Goal: Transaction & Acquisition: Purchase product/service

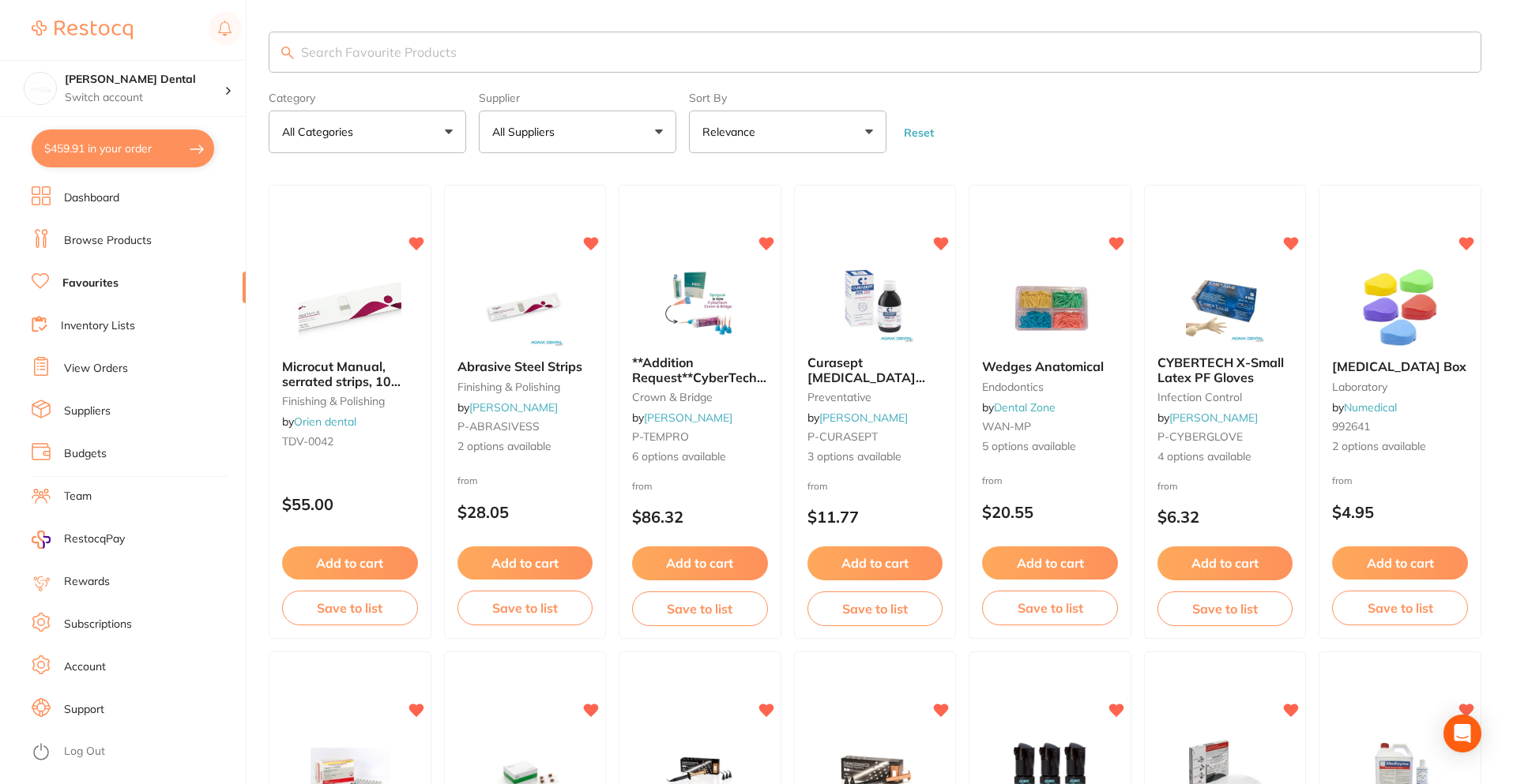
click at [118, 160] on button "$459.91 in your order" at bounding box center [122, 148] width 183 height 38
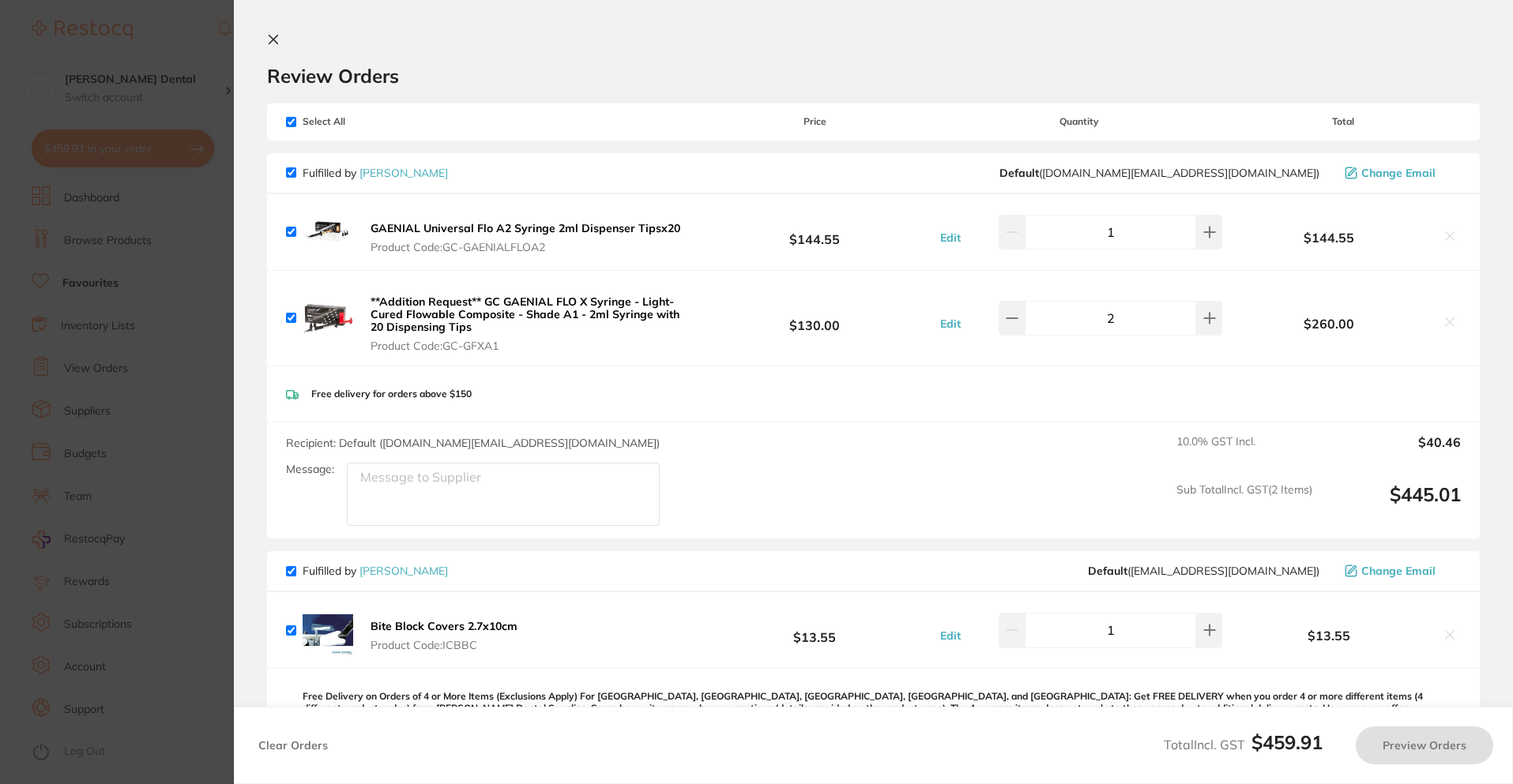
checkbox input "true"
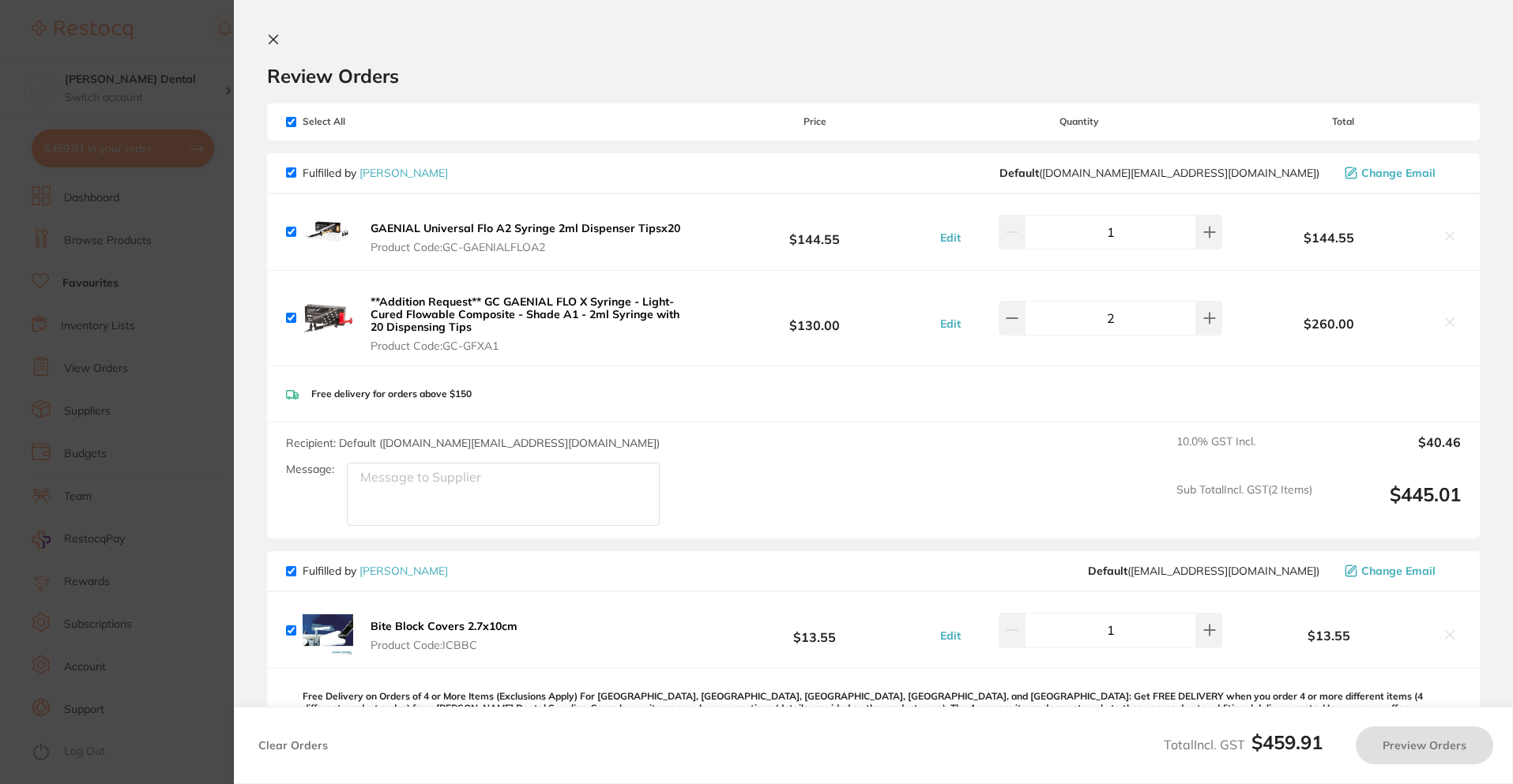
checkbox input "true"
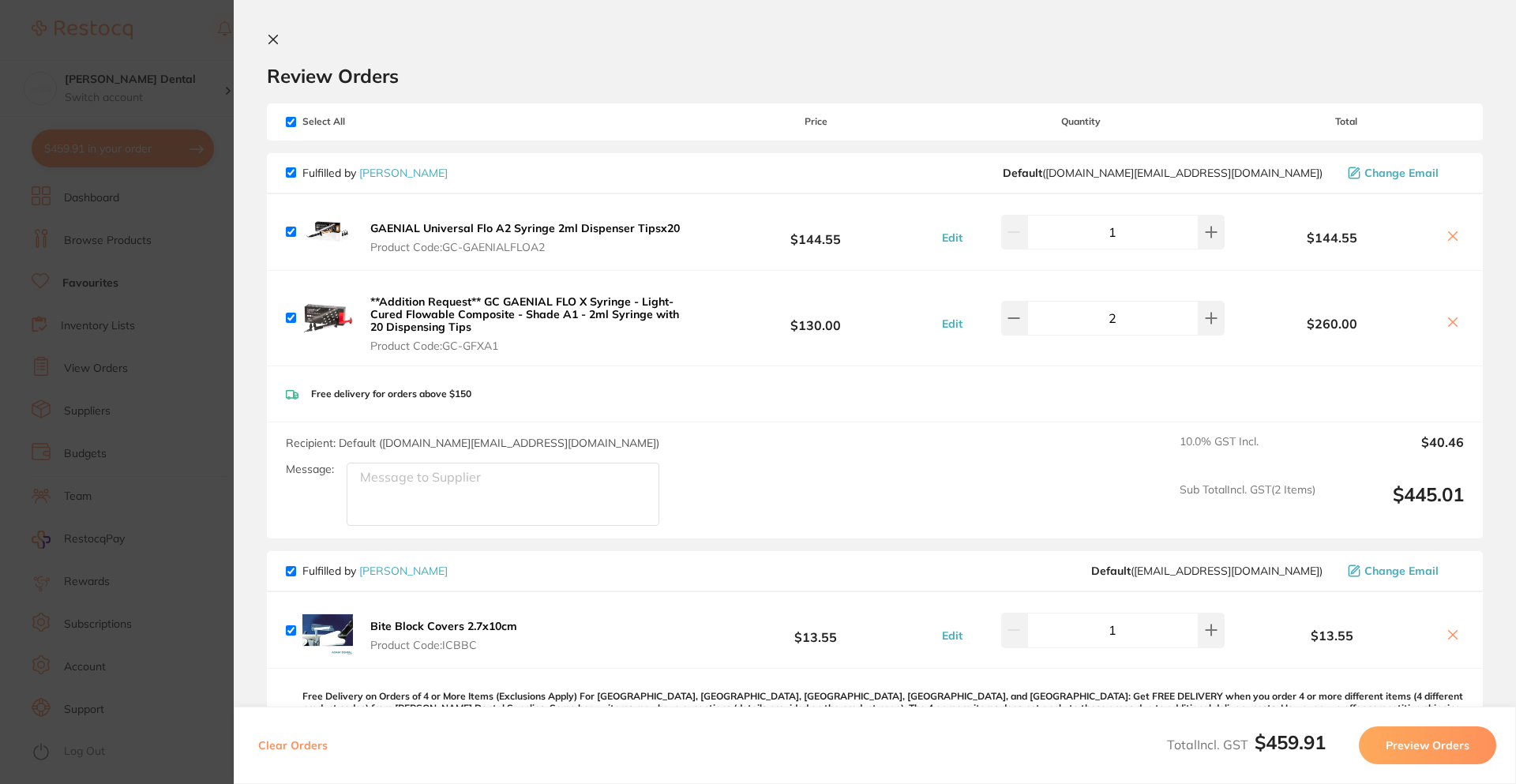
click at [1413, 745] on button "Preview Orders" at bounding box center [1427, 745] width 138 height 38
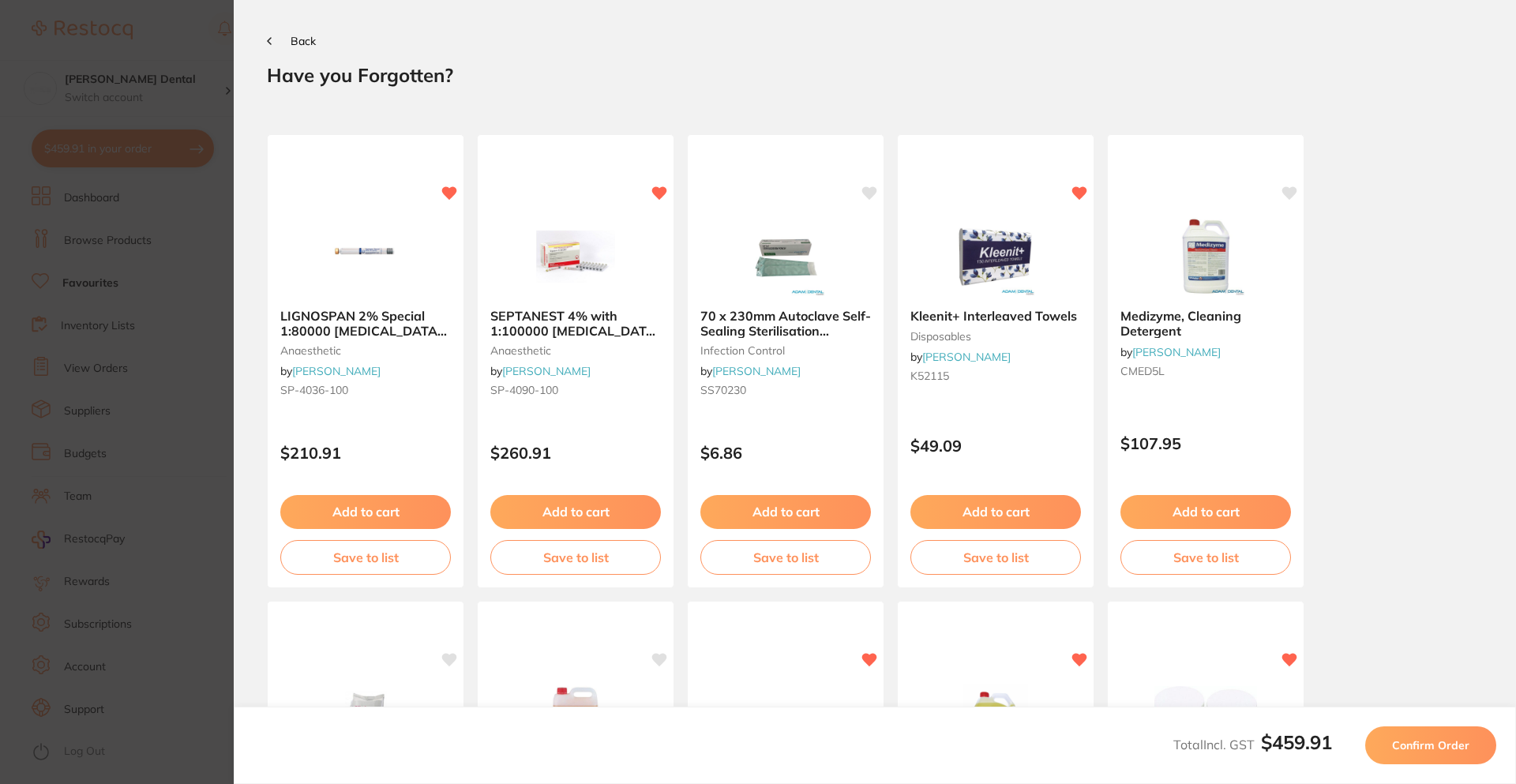
click at [1415, 750] on span "Confirm Order" at bounding box center [1431, 745] width 77 height 14
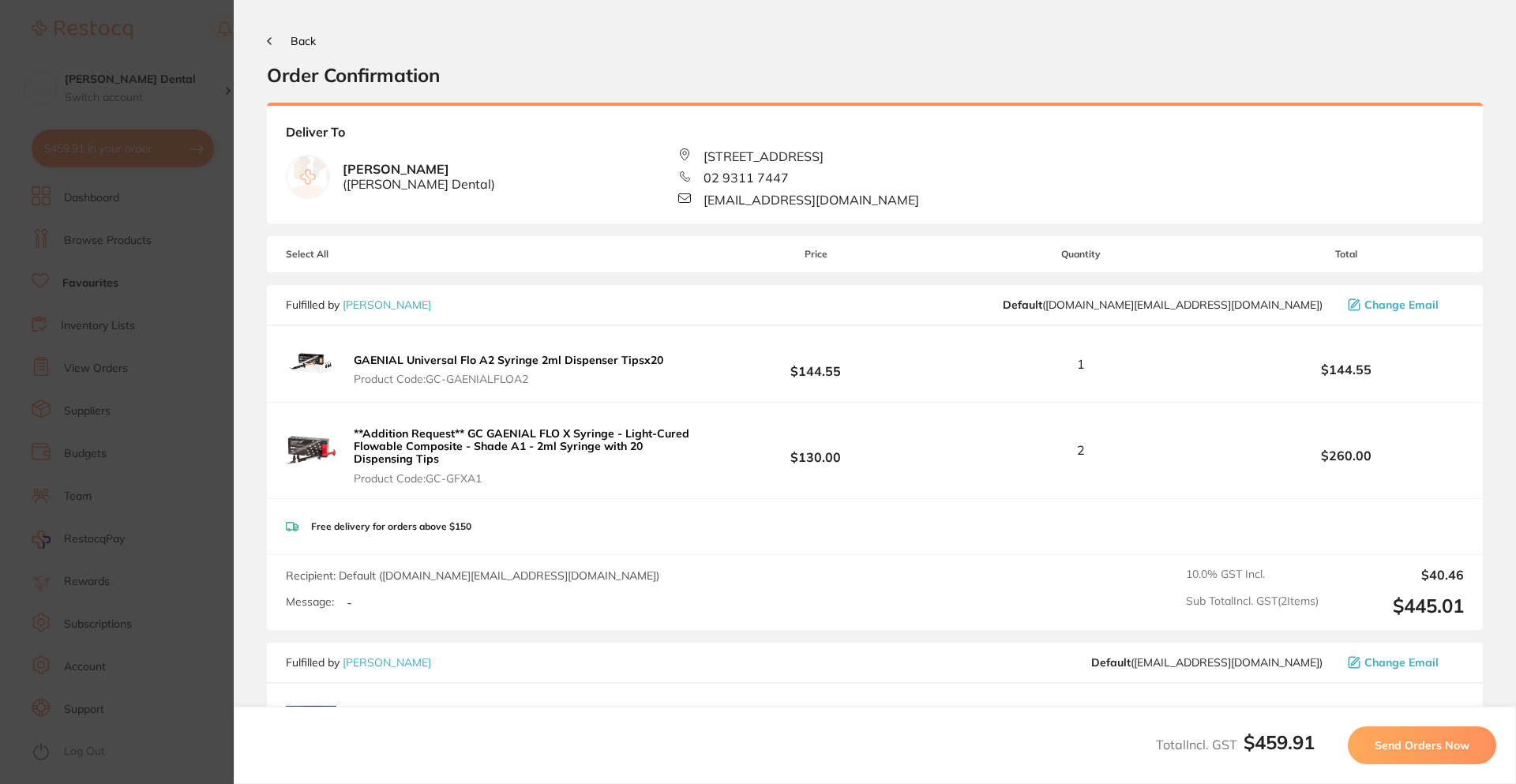
click at [1435, 741] on span "Send Orders Now" at bounding box center [1422, 745] width 94 height 14
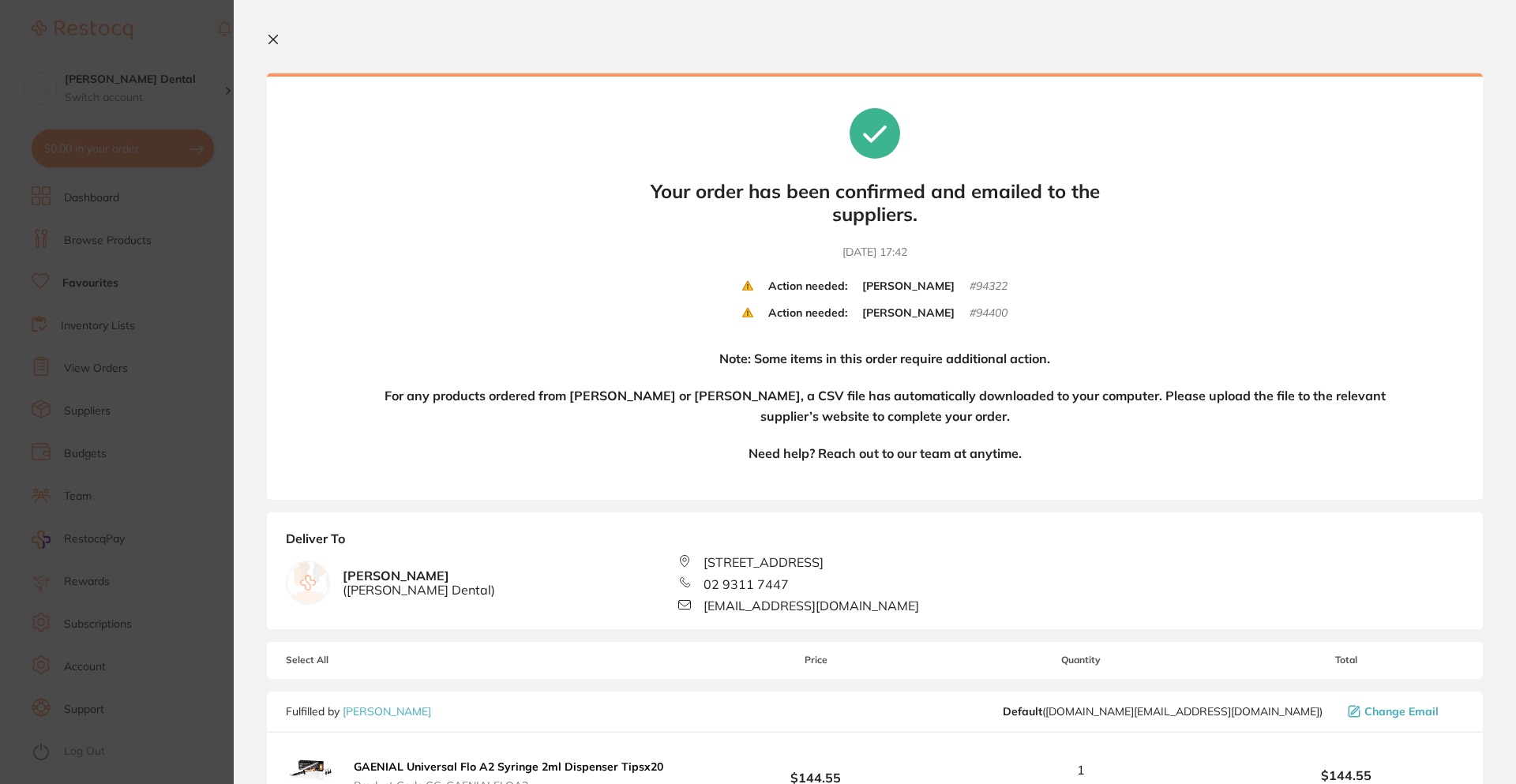
click at [1105, 293] on div "Your orders are being processed and we will notify you once we have placed the …" at bounding box center [875, 287] width 1216 height 426
click at [267, 40] on icon at bounding box center [273, 40] width 13 height 13
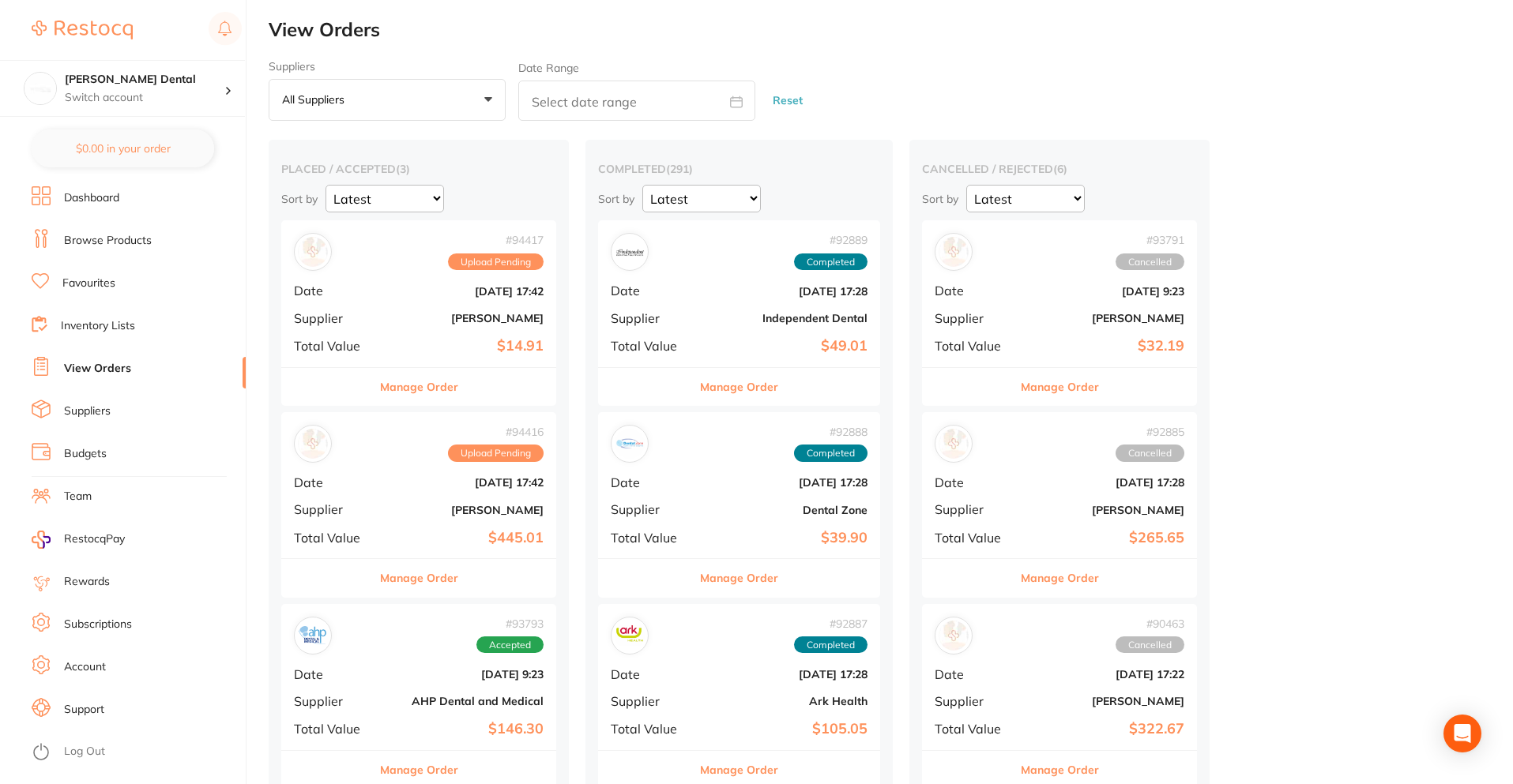
click at [424, 444] on div "# 94416 Upload Pending" at bounding box center [418, 443] width 249 height 38
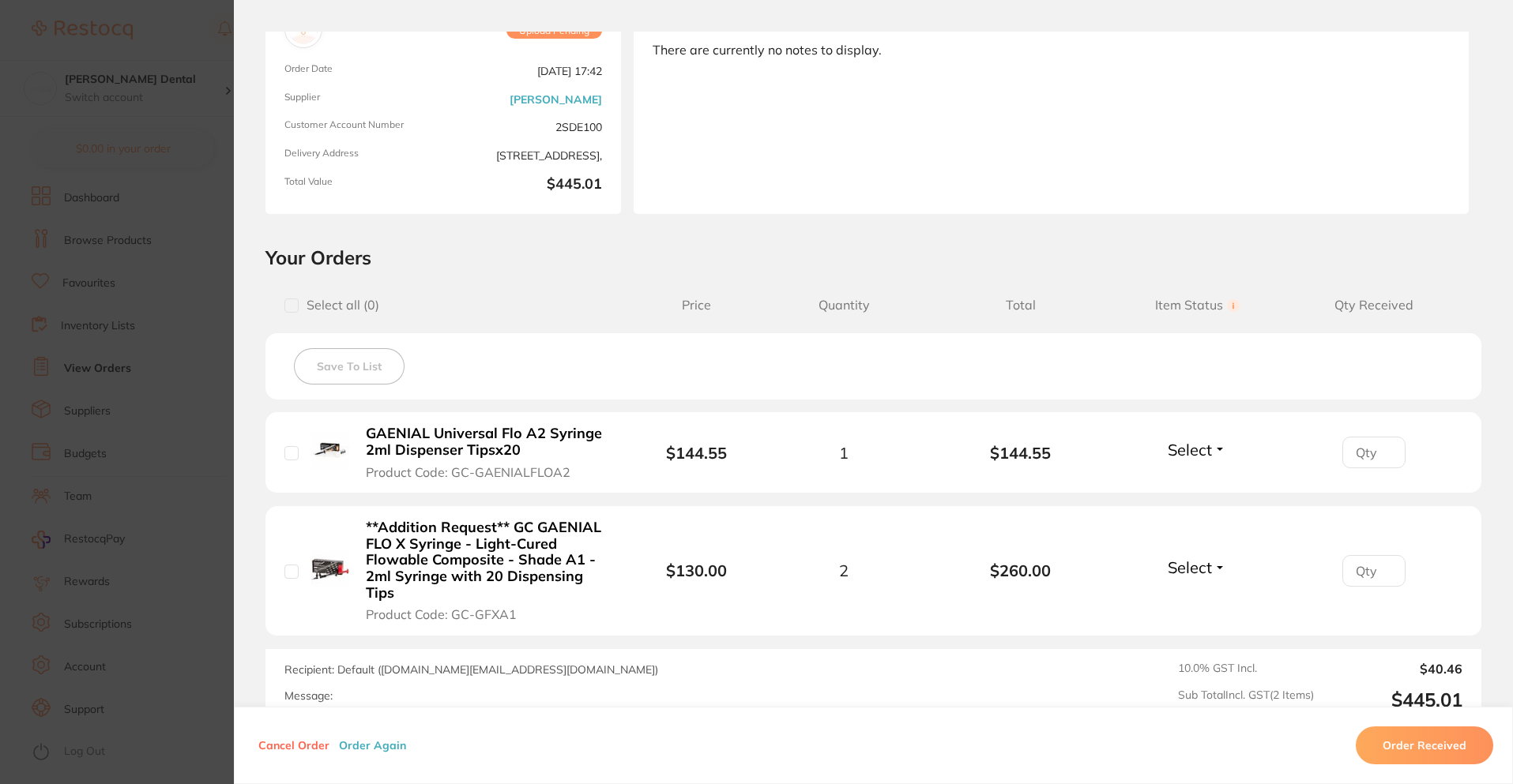
scroll to position [317, 0]
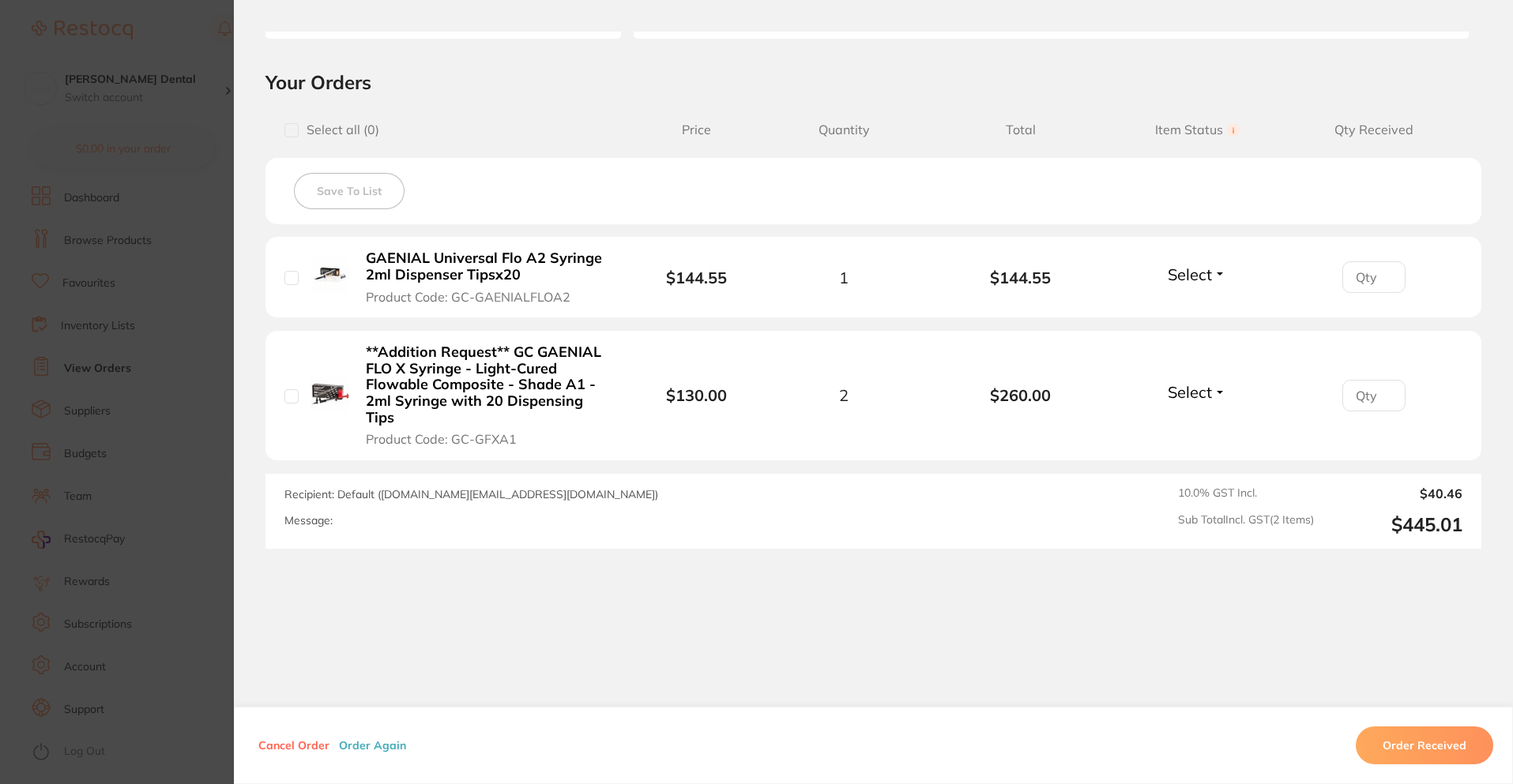
click at [144, 357] on section "Order ID: Restocq- 94416 Order Information Upload Pending Order Date [DATE] 17:…" at bounding box center [756, 392] width 1513 height 784
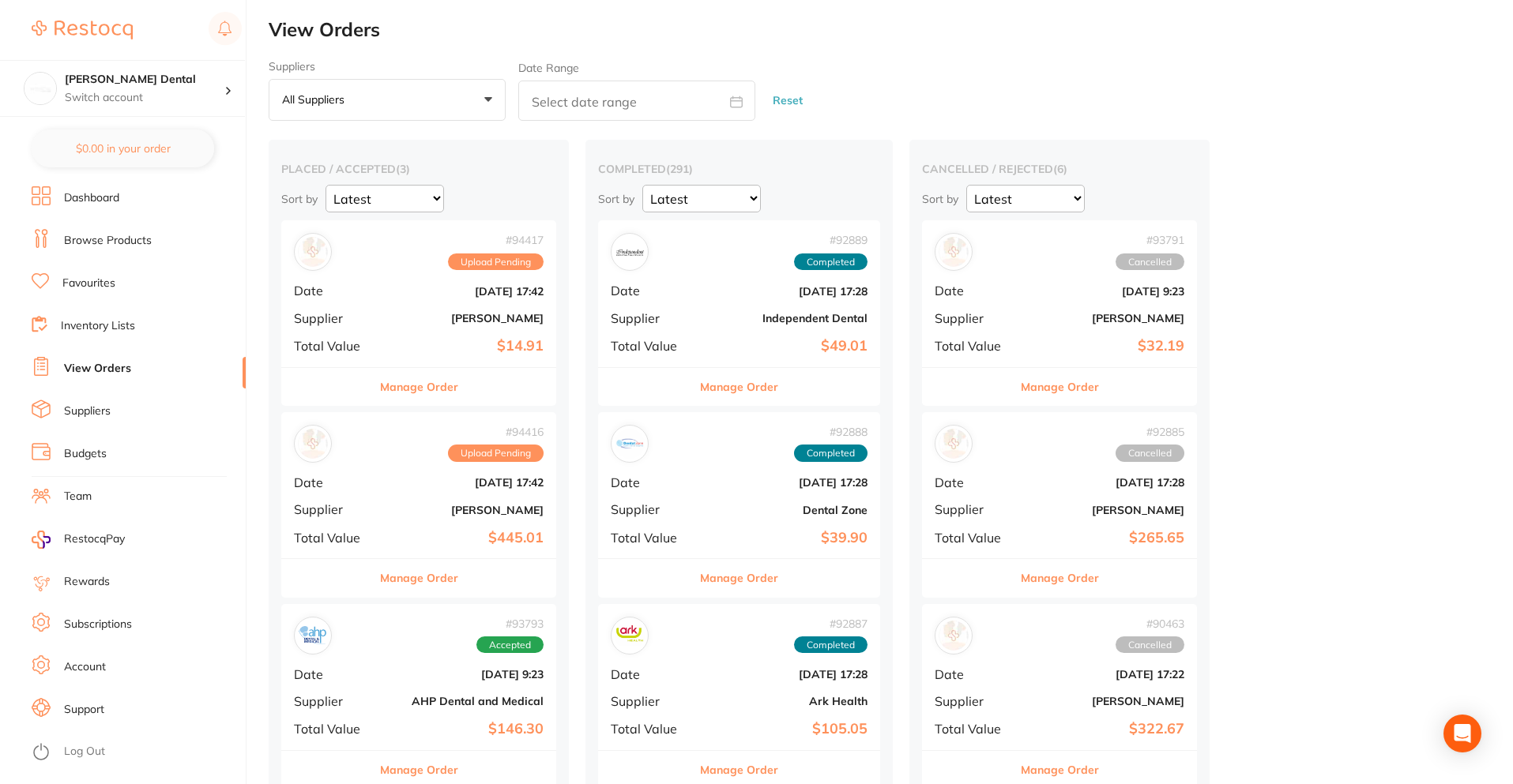
click at [437, 288] on b "[DATE] 17:42" at bounding box center [465, 291] width 158 height 13
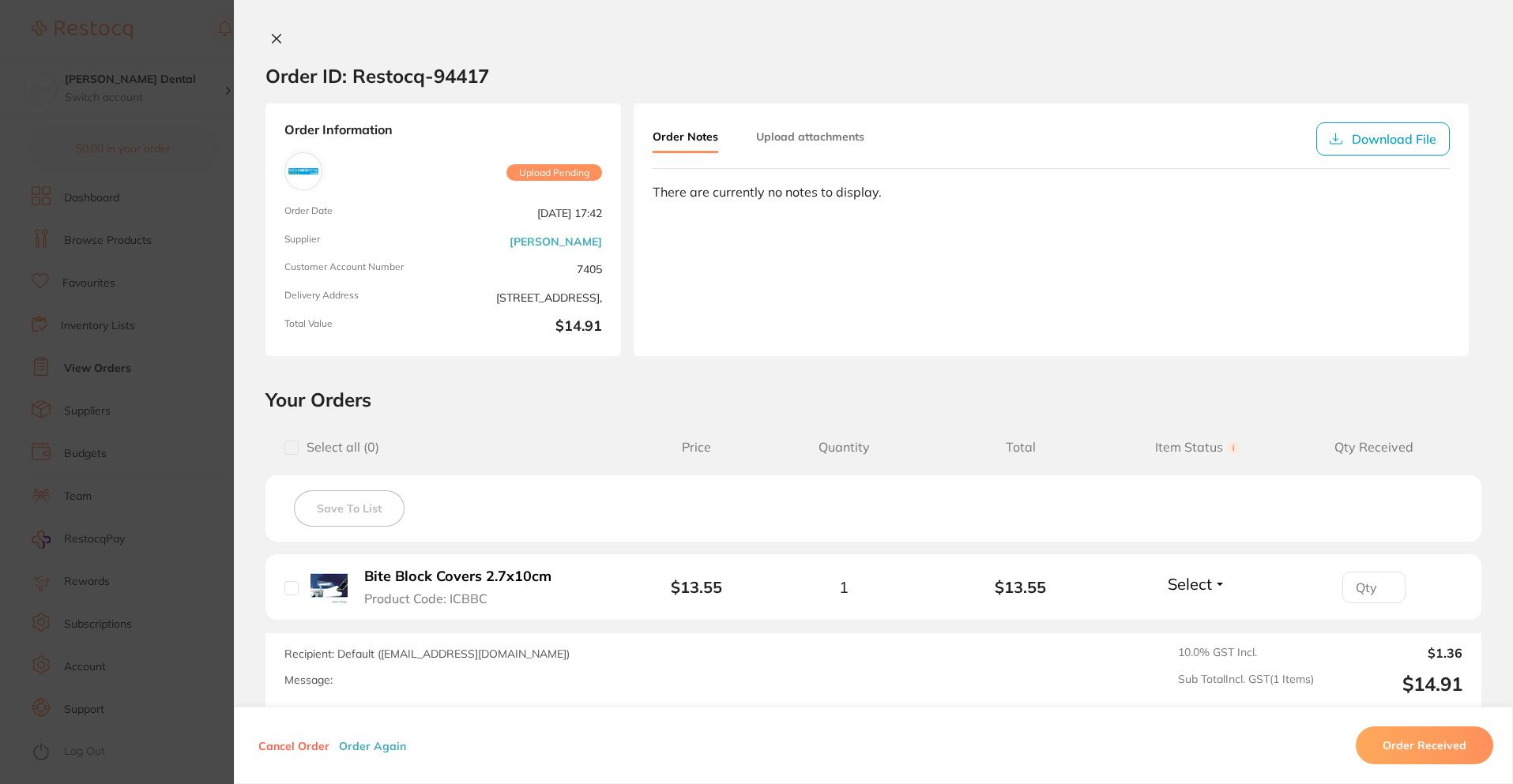
scroll to position [159, 0]
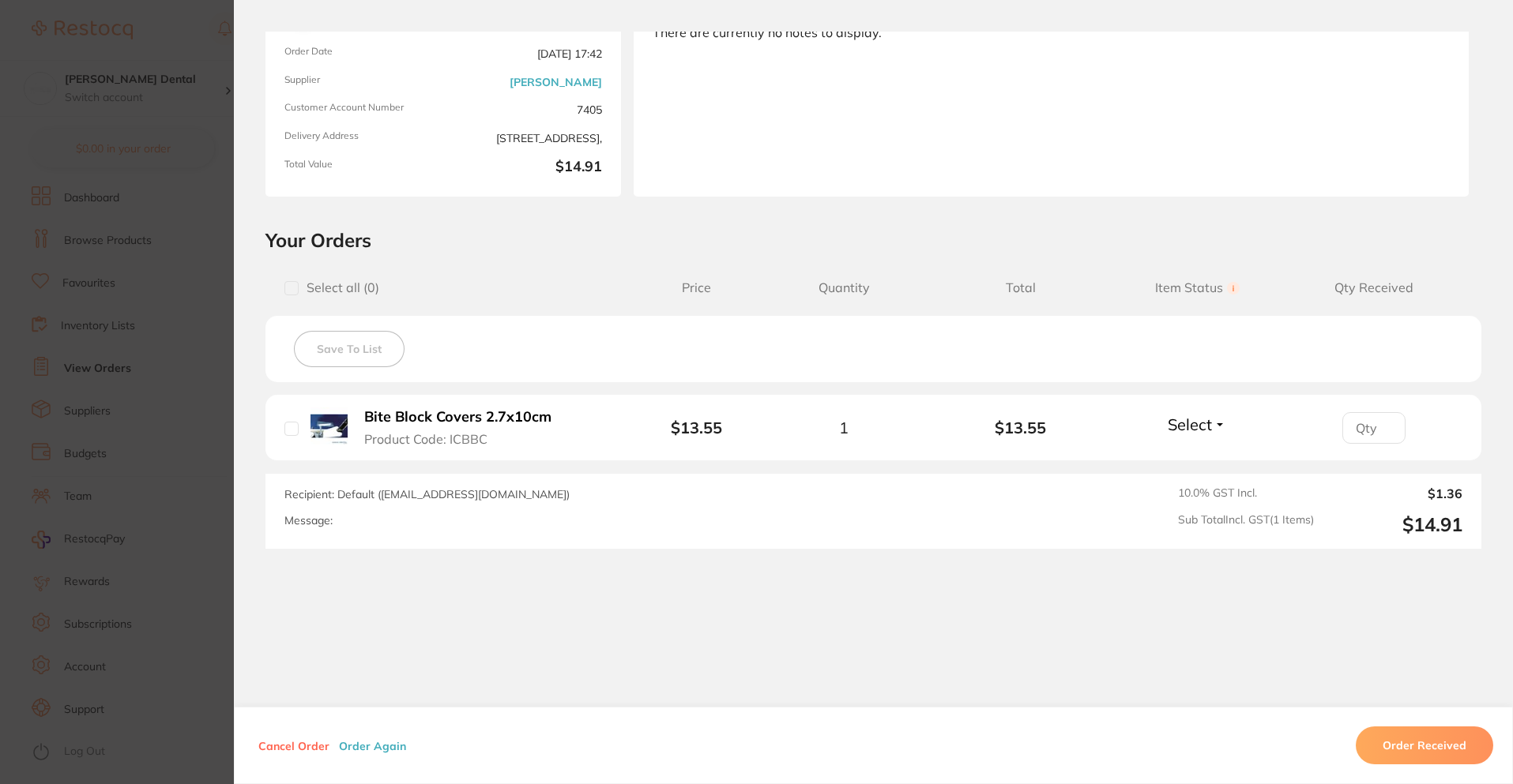
click at [285, 744] on button "Cancel Order" at bounding box center [294, 745] width 81 height 14
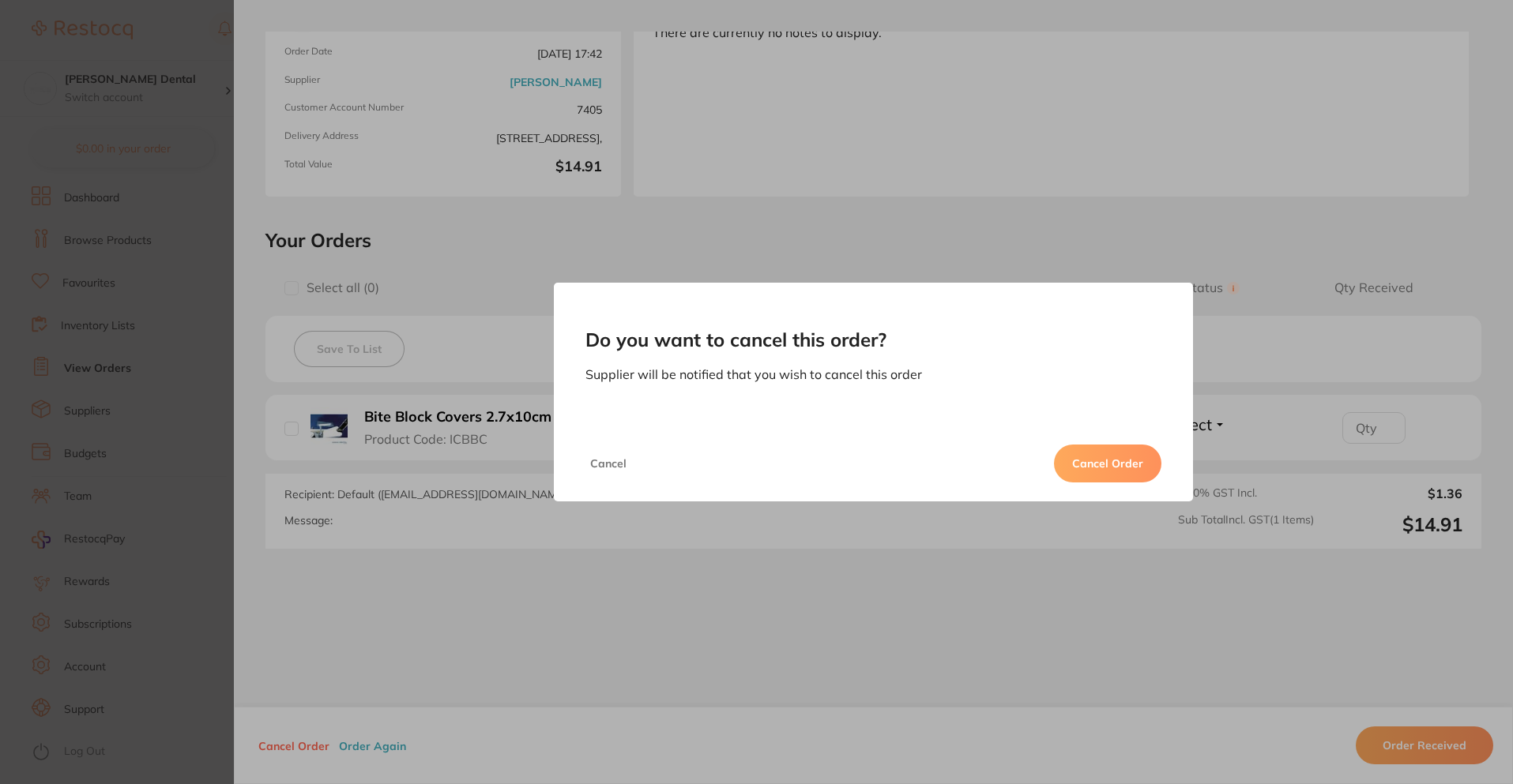
click at [1112, 458] on button "Cancel Order" at bounding box center [1106, 463] width 107 height 38
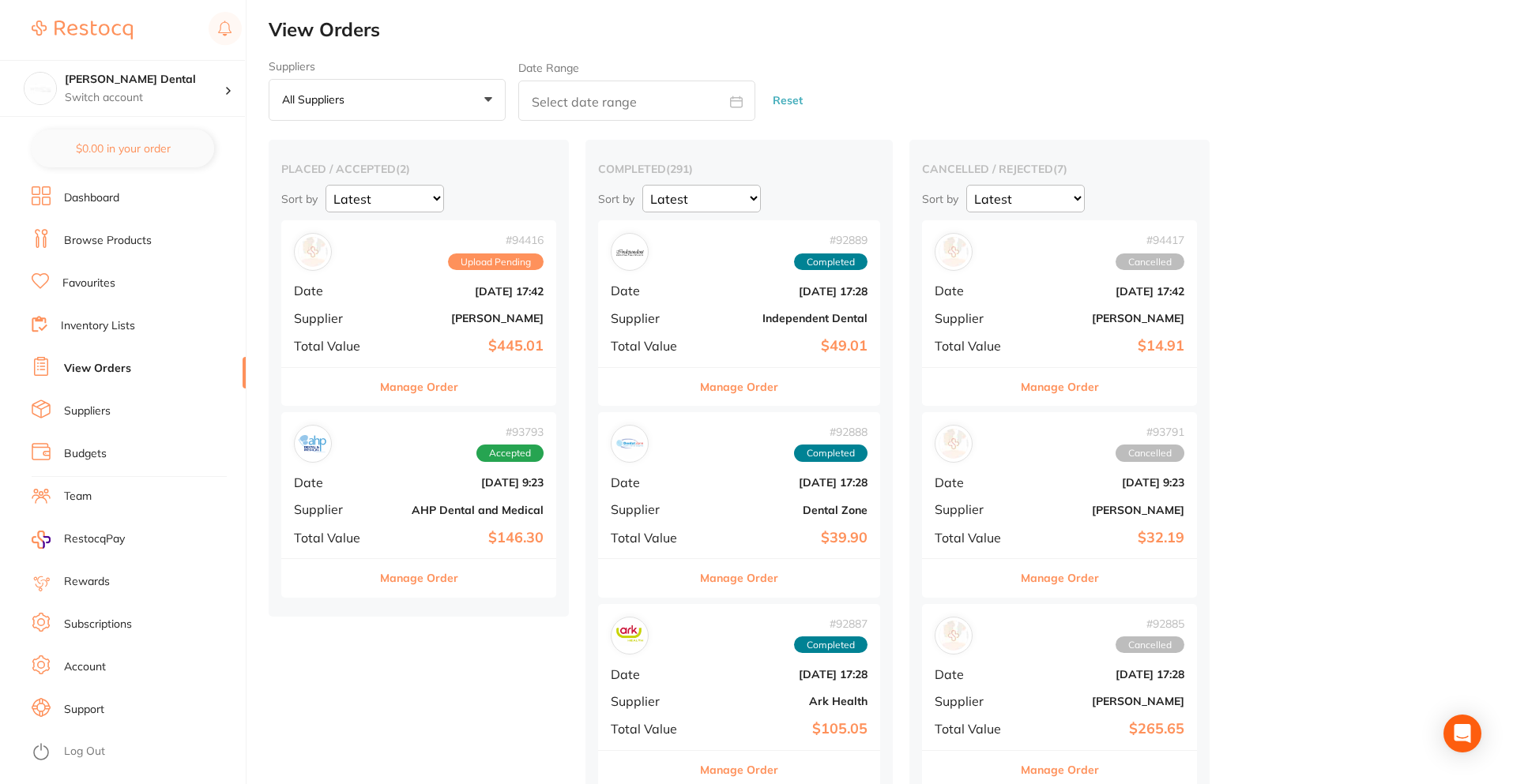
click at [412, 384] on button "Manage Order" at bounding box center [418, 387] width 78 height 38
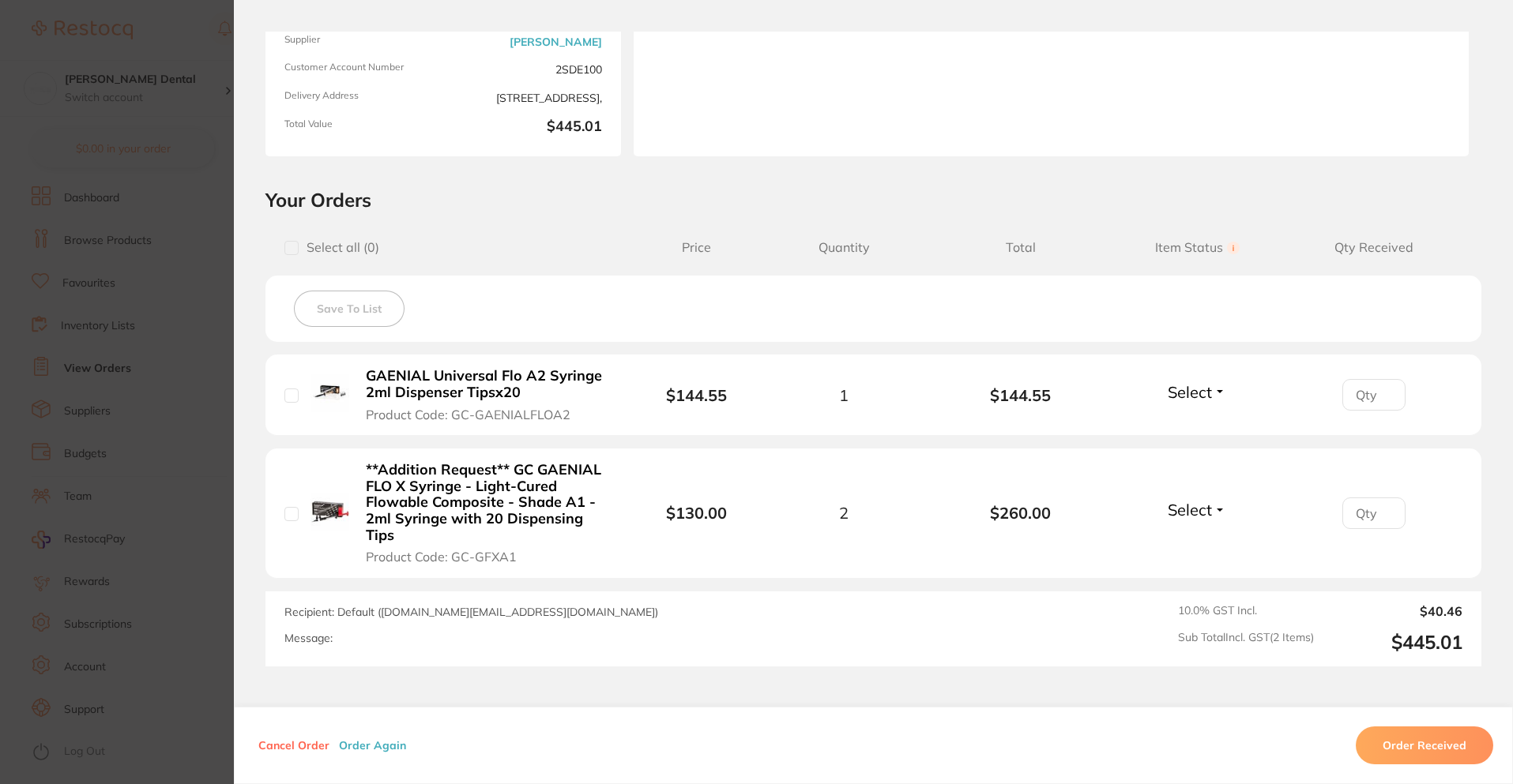
scroll to position [317, 0]
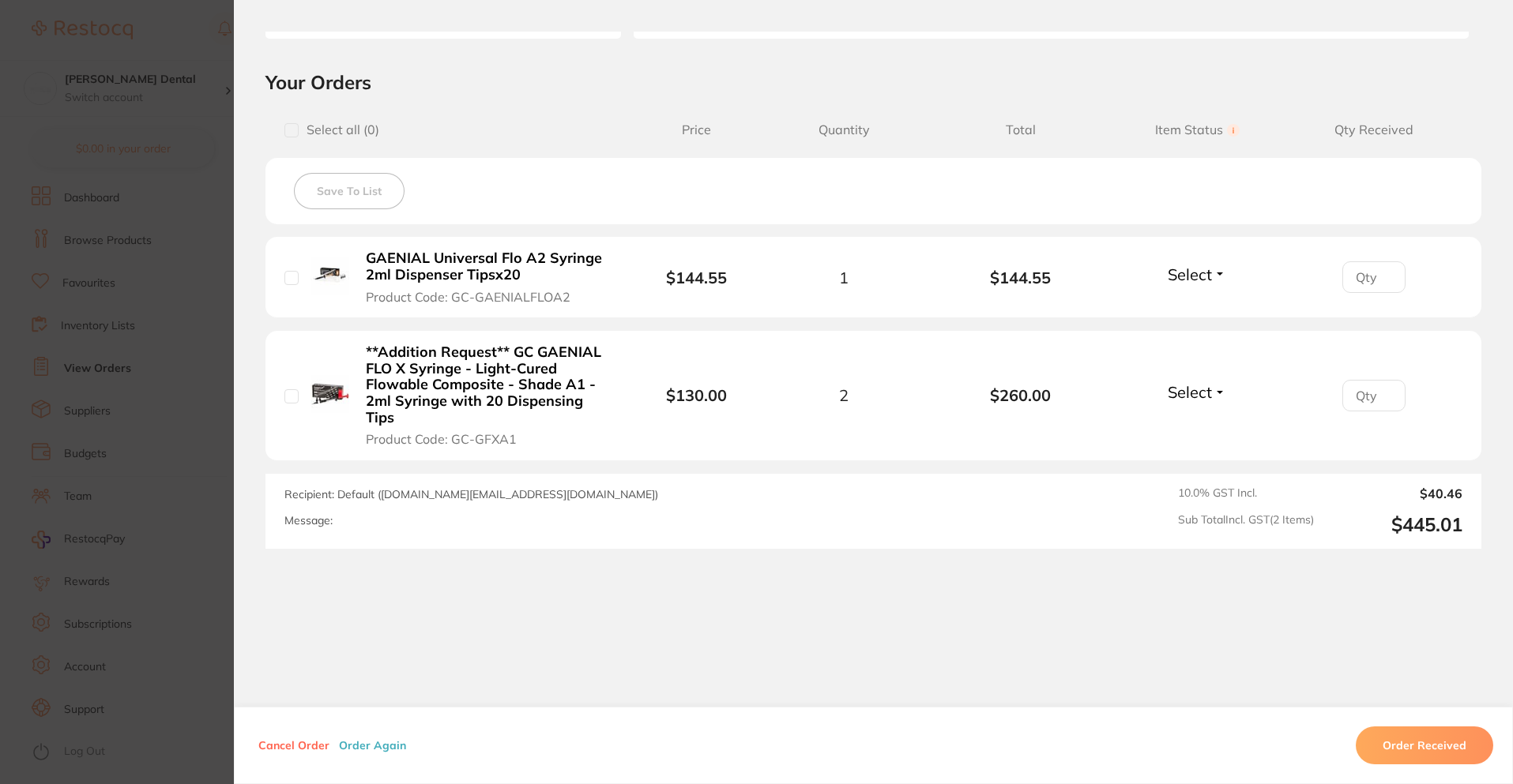
click at [300, 742] on button "Cancel Order" at bounding box center [294, 745] width 81 height 14
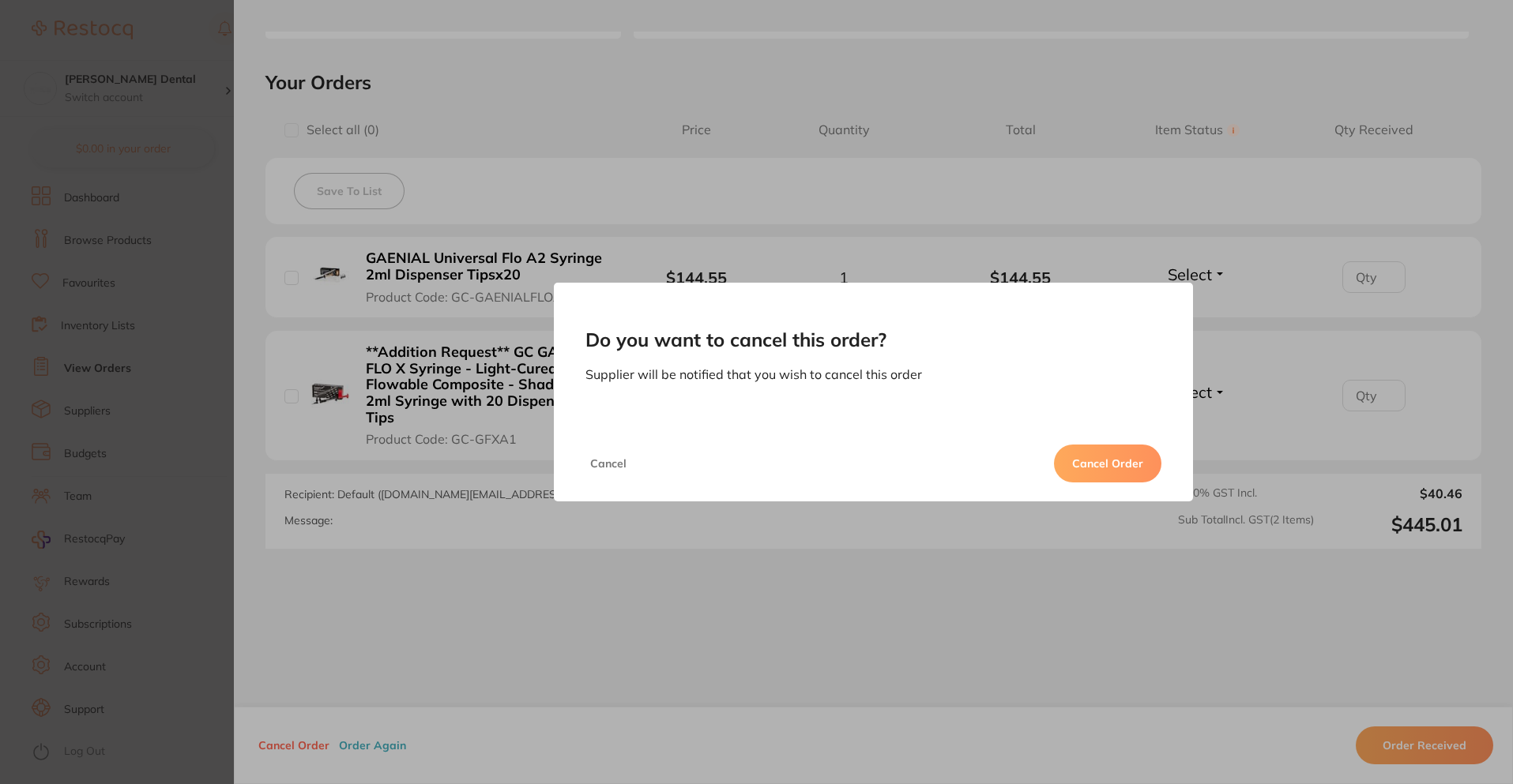
click at [1113, 463] on button "Cancel Order" at bounding box center [1106, 463] width 107 height 38
